Goal: Transaction & Acquisition: Purchase product/service

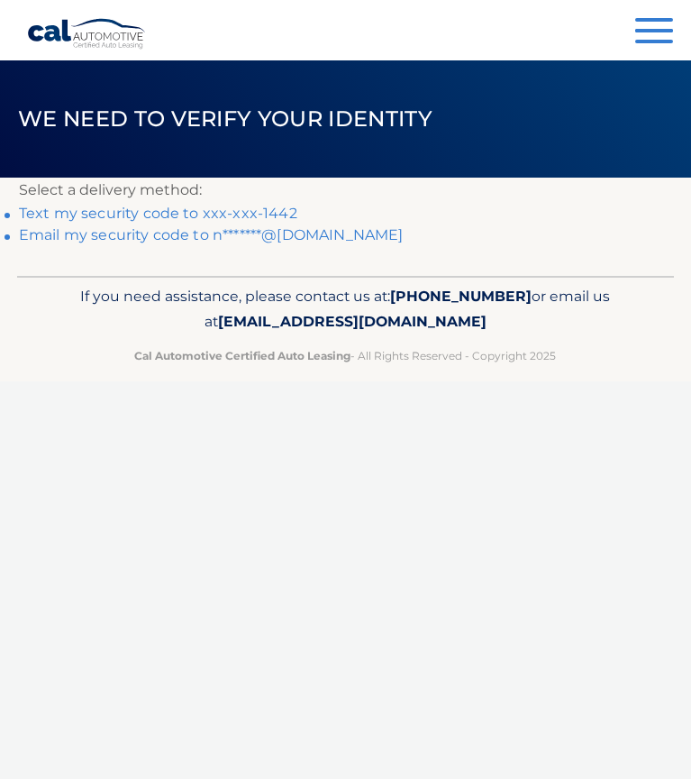
click at [212, 210] on link "Text my security code to xxx-xxx-1442" at bounding box center [158, 213] width 279 height 17
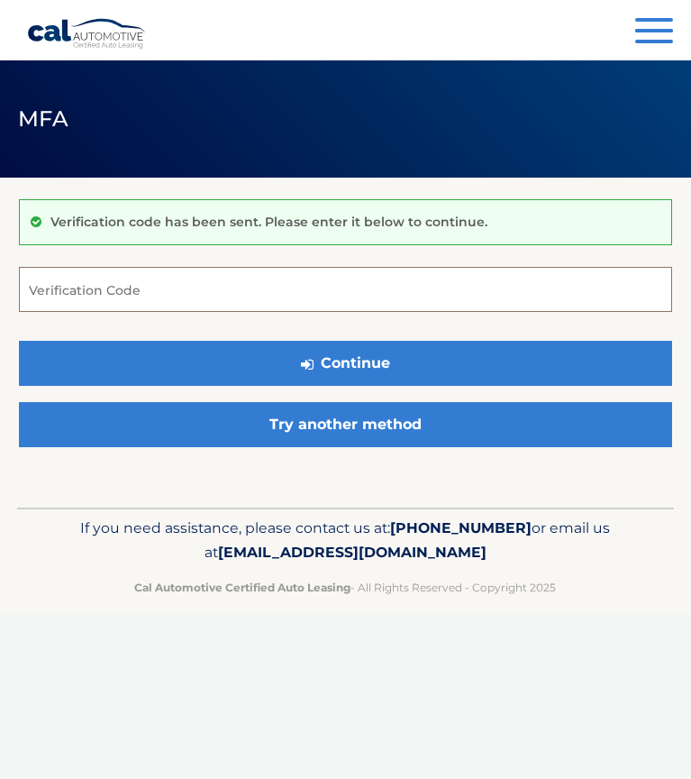
click at [229, 291] on input "Verification Code" at bounding box center [346, 289] width 654 height 45
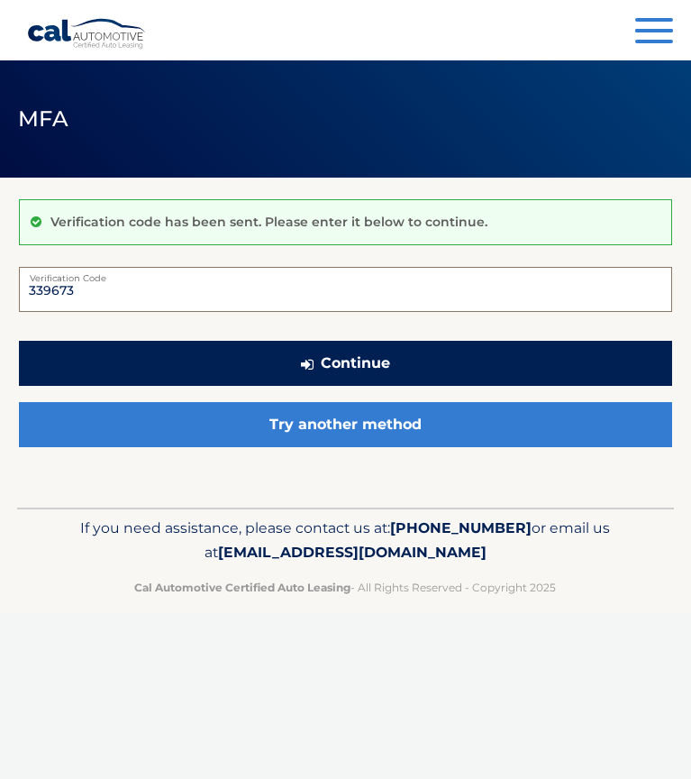
type input "339673"
click at [333, 363] on button "Continue" at bounding box center [346, 363] width 654 height 45
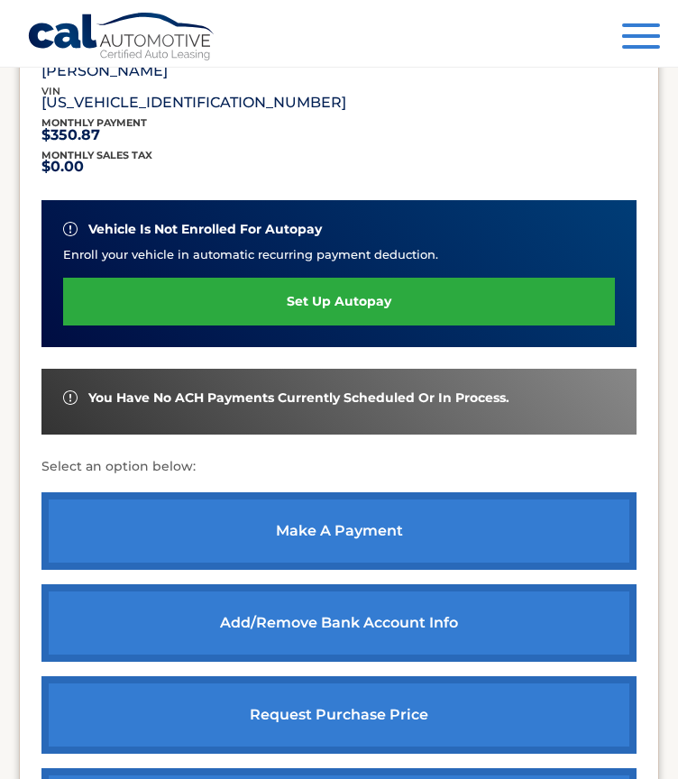
scroll to position [361, 0]
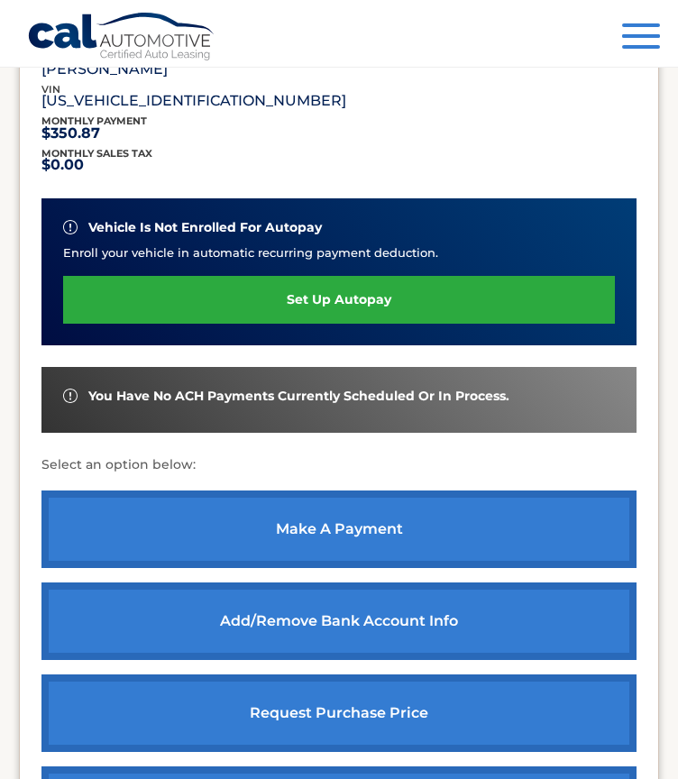
click at [361, 529] on link "make a payment" at bounding box center [338, 529] width 595 height 78
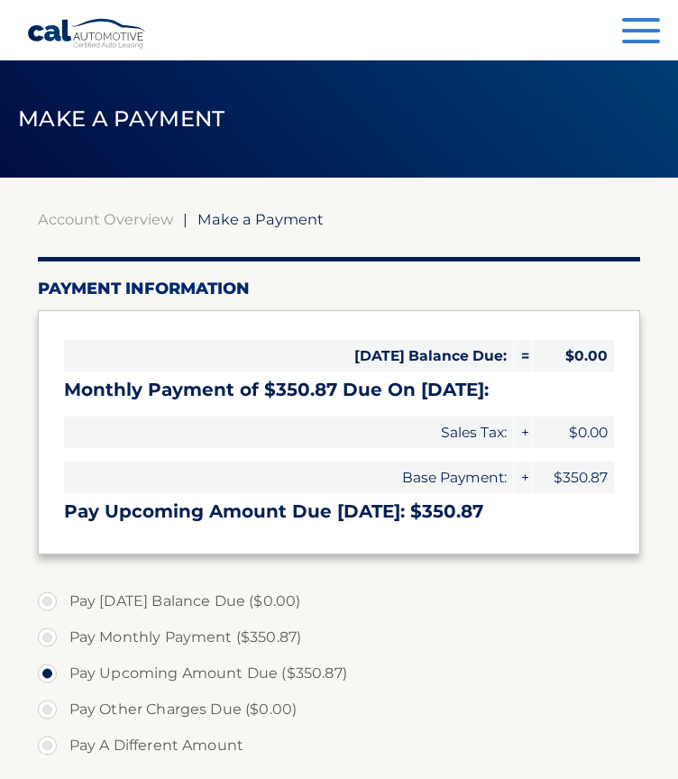
select select "NDU4NzZhM2UtYjU2My00ZjllLTg1ZWUtMDVkNDcyNzNhZmMz"
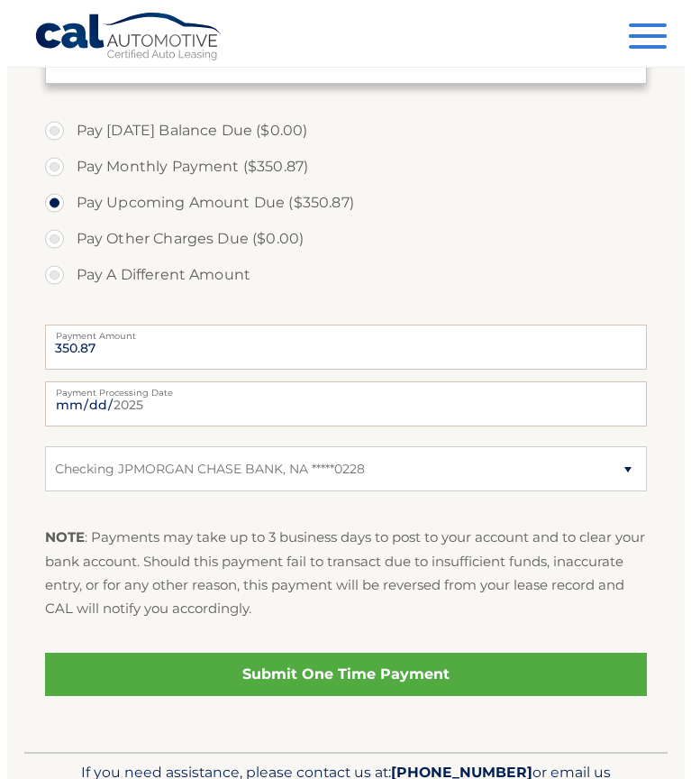
scroll to position [541, 0]
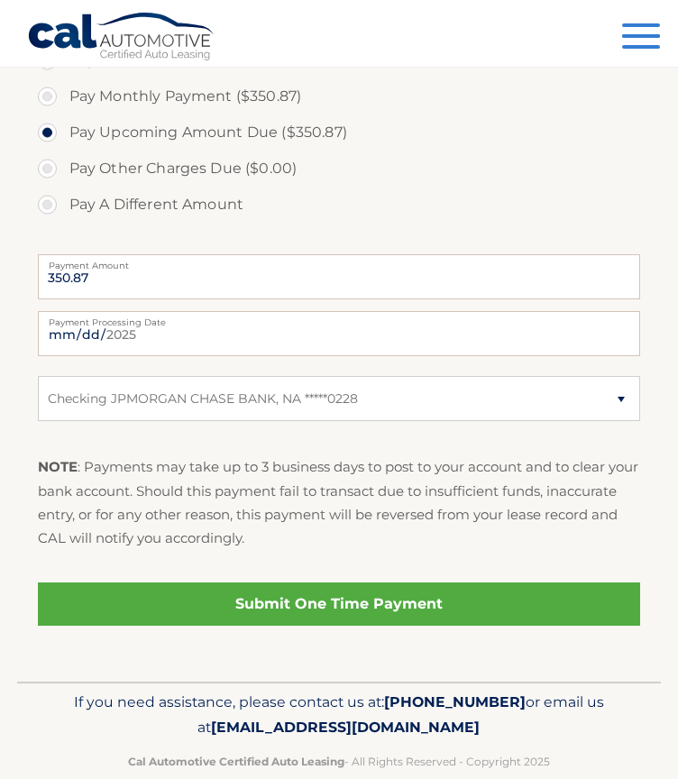
click at [326, 590] on link "Submit One Time Payment" at bounding box center [339, 603] width 603 height 43
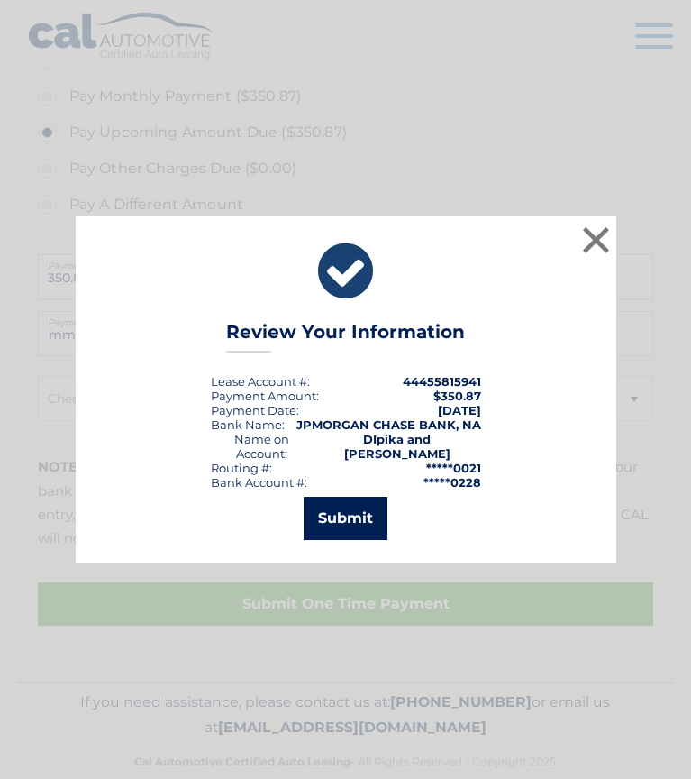
click at [371, 523] on button "Submit" at bounding box center [346, 518] width 84 height 43
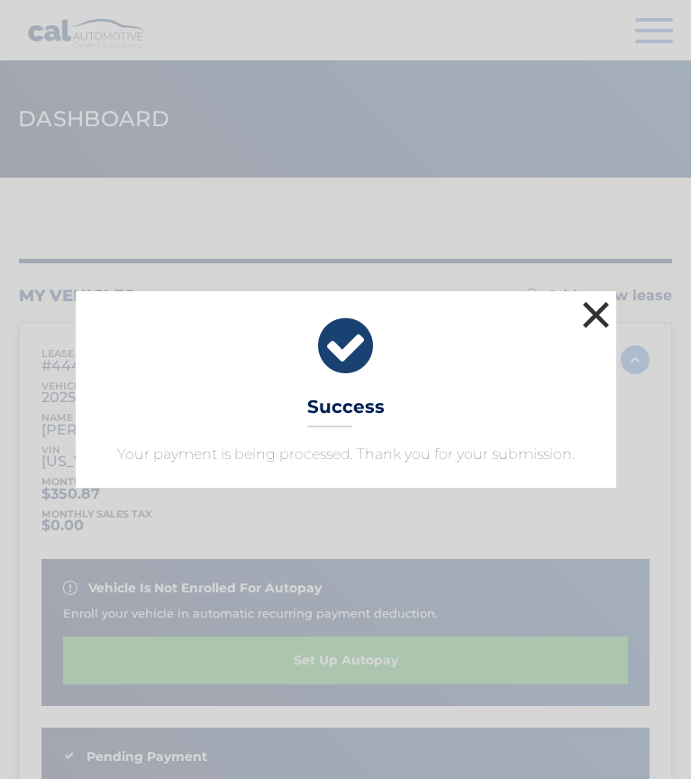
click at [607, 316] on button "×" at bounding box center [597, 315] width 36 height 36
